Goal: Check status: Check status

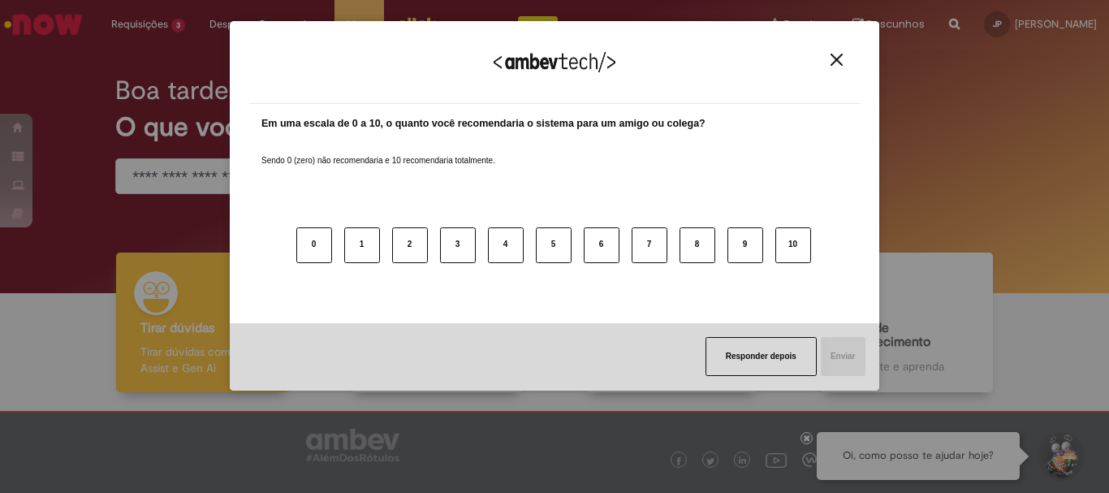
click at [834, 50] on div "Agradecemos seu feedback!" at bounding box center [554, 72] width 611 height 63
click at [833, 54] on img "Close" at bounding box center [837, 60] width 12 height 12
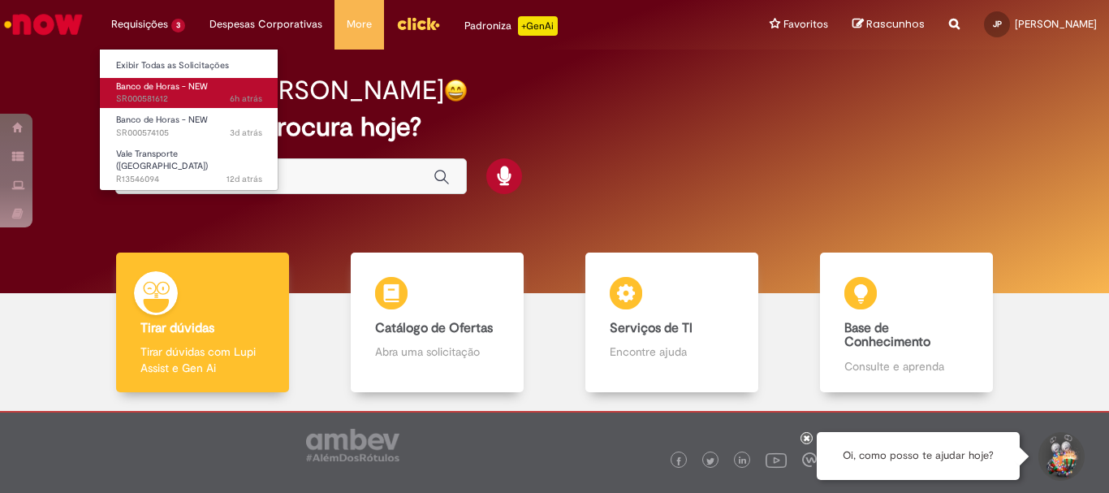
click at [181, 93] on link "Banco de Horas - NEW 6h atrás 6 horas atrás SR000581612" at bounding box center [189, 93] width 179 height 30
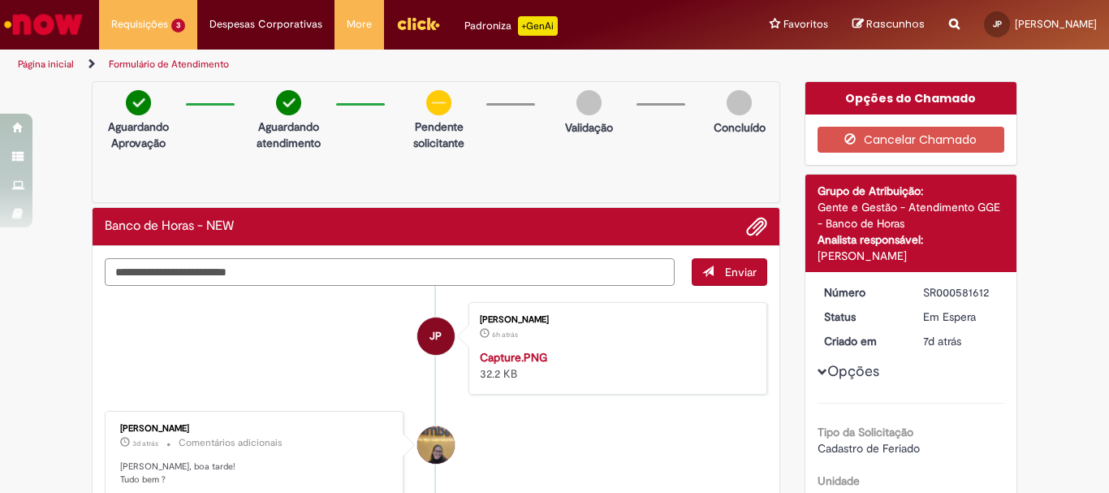
click at [353, 275] on textarea "Digite sua mensagem aqui..." at bounding box center [390, 272] width 570 height 28
type textarea "**********"
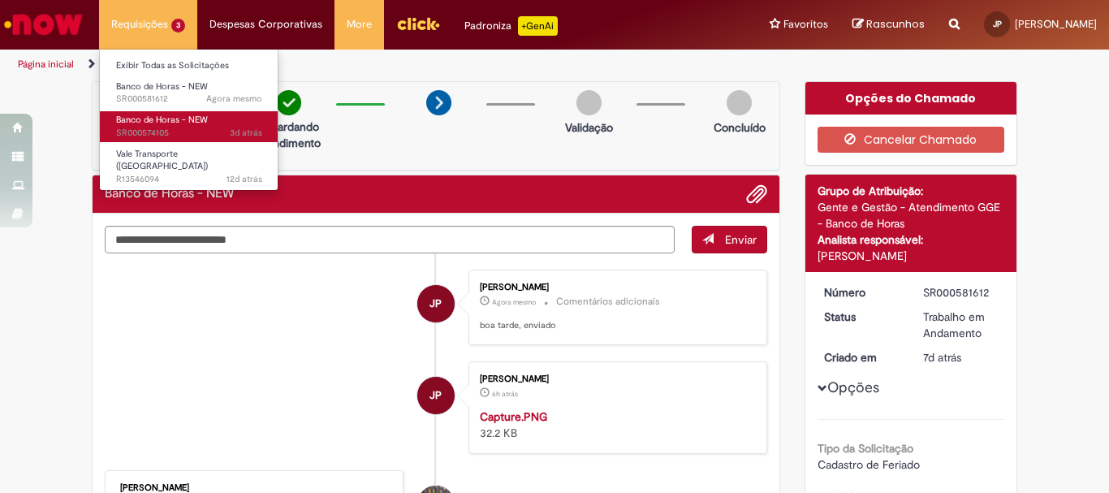
click at [164, 127] on span "3d atrás 3 dias atrás SR000574105" at bounding box center [189, 133] width 146 height 13
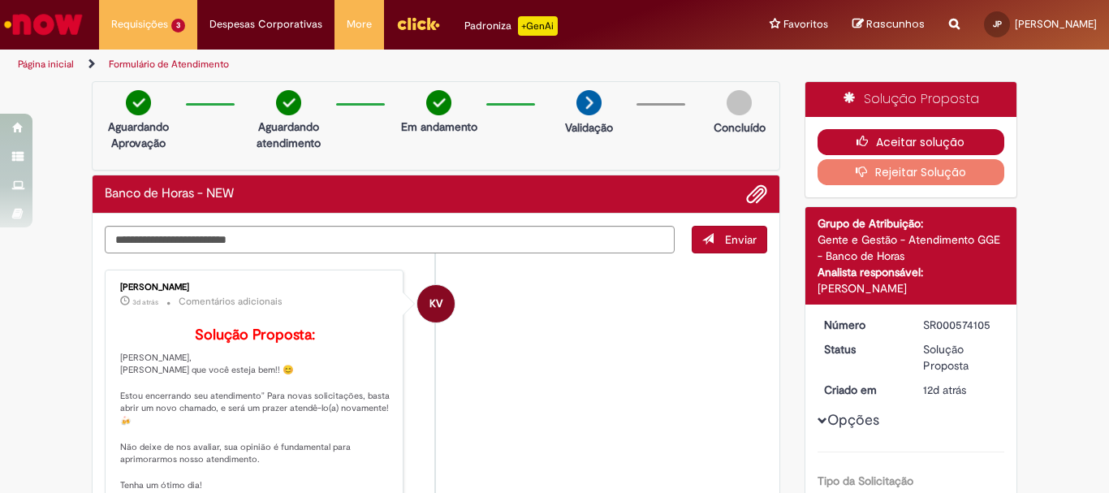
click at [954, 135] on button "Aceitar solução" at bounding box center [912, 142] width 188 height 26
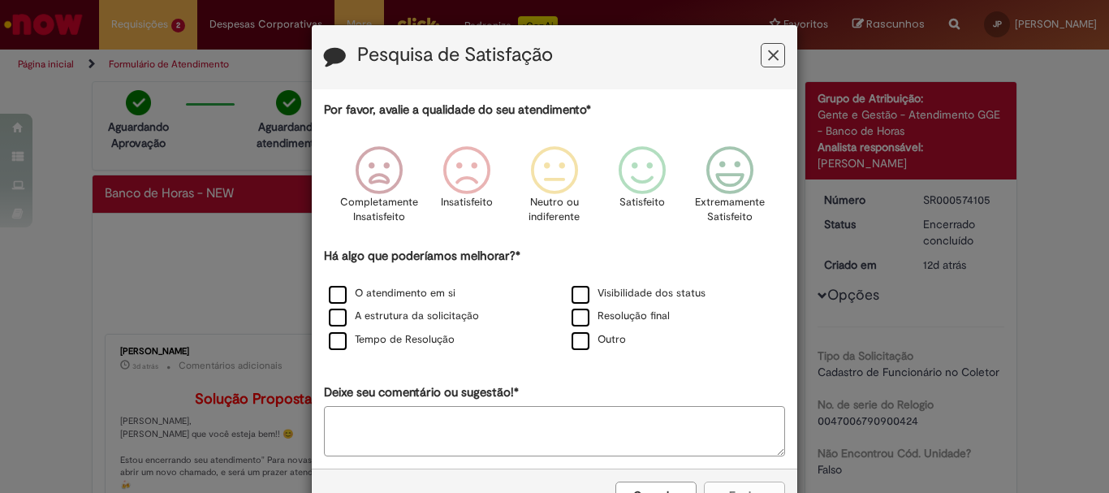
click at [768, 52] on icon "Feedback" at bounding box center [773, 55] width 11 height 17
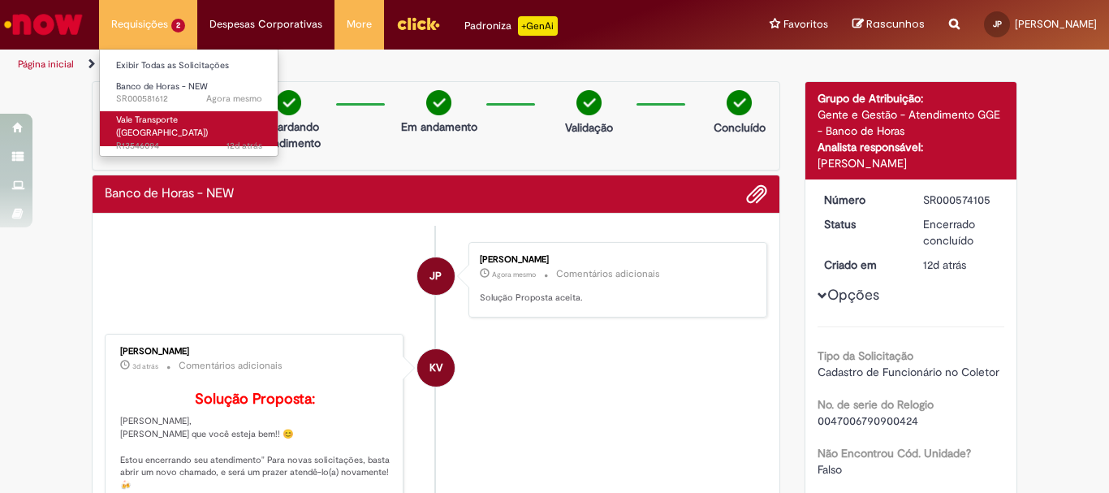
click at [167, 125] on span "Vale Transporte ([GEOGRAPHIC_DATA])" at bounding box center [162, 126] width 92 height 25
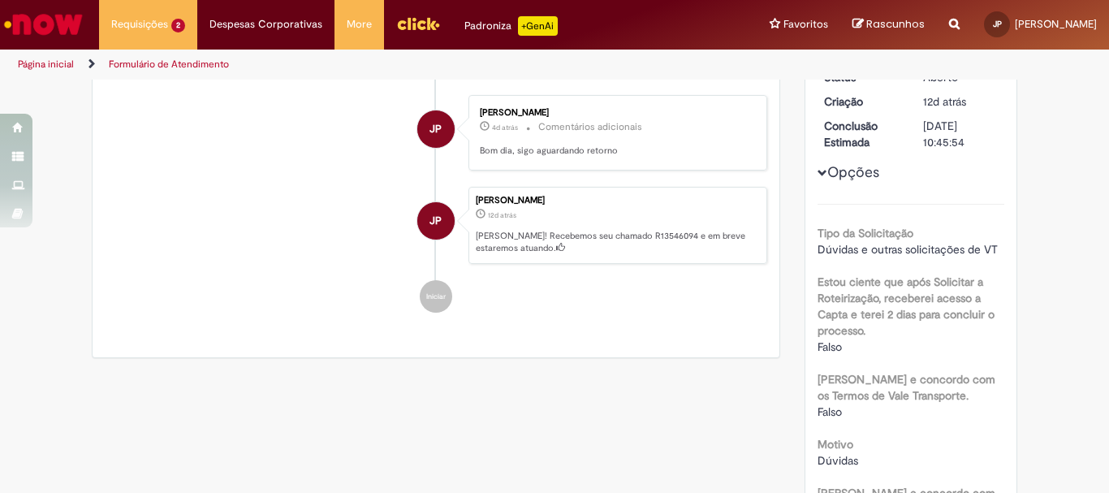
scroll to position [93, 0]
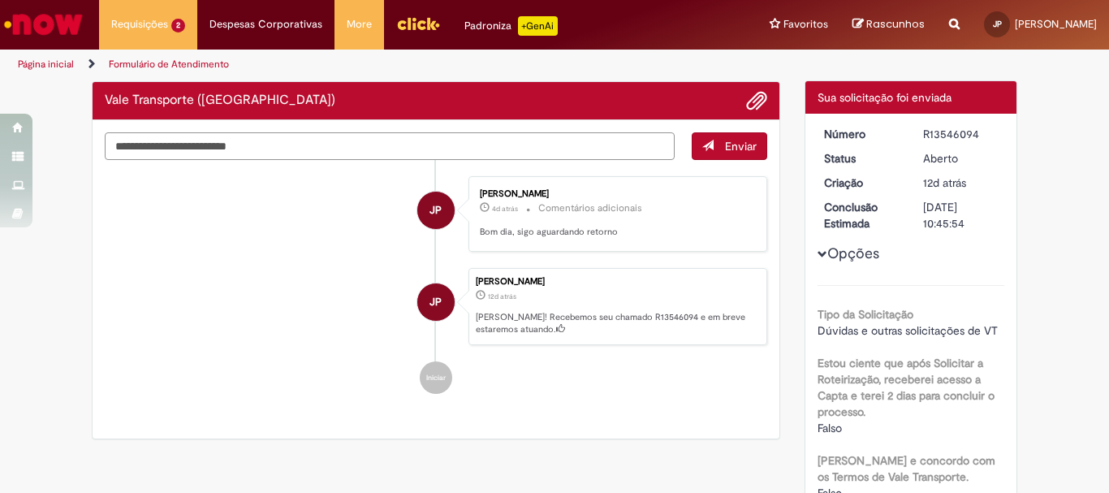
click at [426, 132] on textarea "Digite sua mensagem aqui..." at bounding box center [390, 146] width 570 height 28
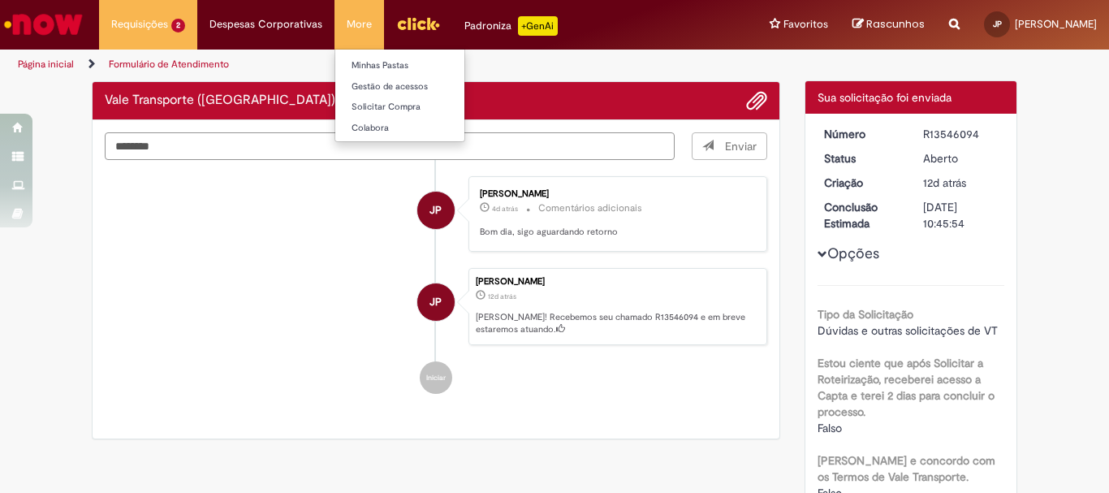
type textarea "*******"
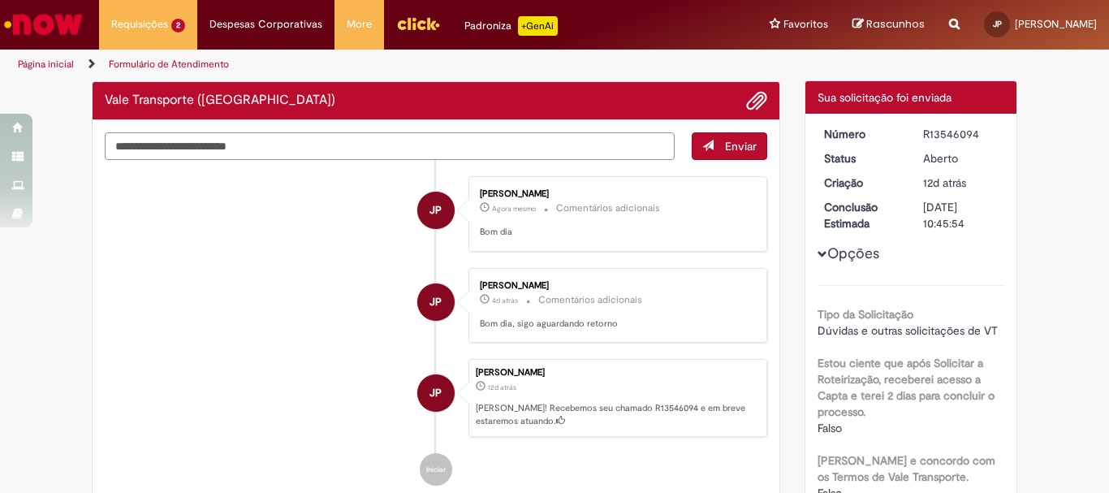
scroll to position [12, 0]
